Goal: Check status: Check status

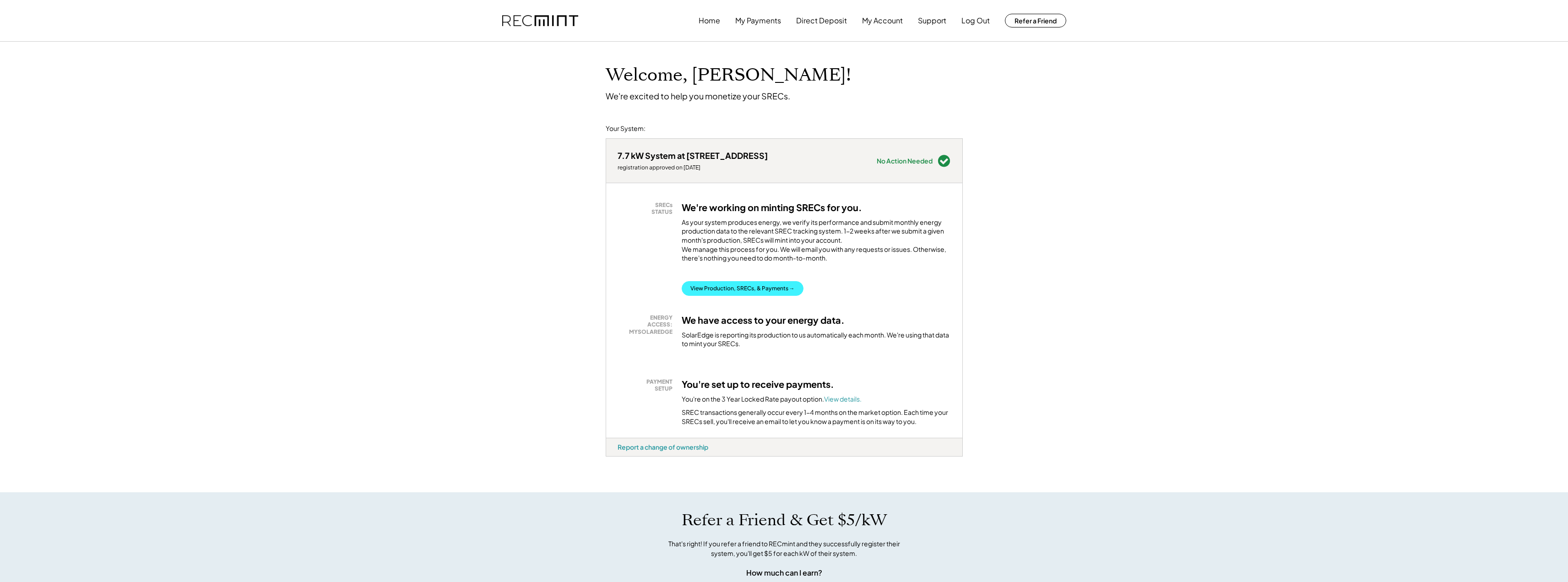
click at [730, 296] on button "View Production, SRECs, & Payments →" at bounding box center [742, 288] width 121 height 15
